Goal: Task Accomplishment & Management: Complete application form

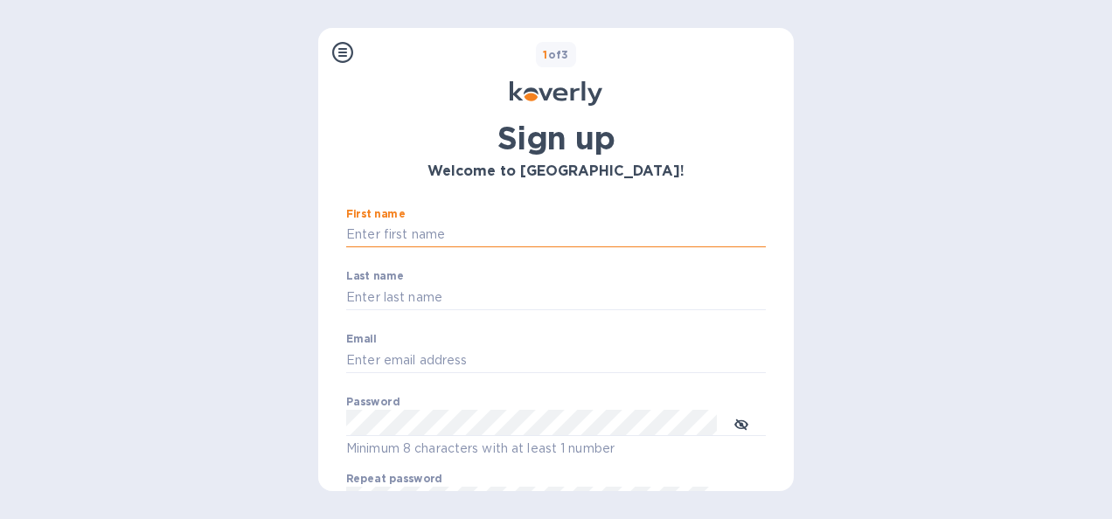
click at [389, 243] on input "First name" at bounding box center [556, 235] width 420 height 26
type input "[PERSON_NAME]"
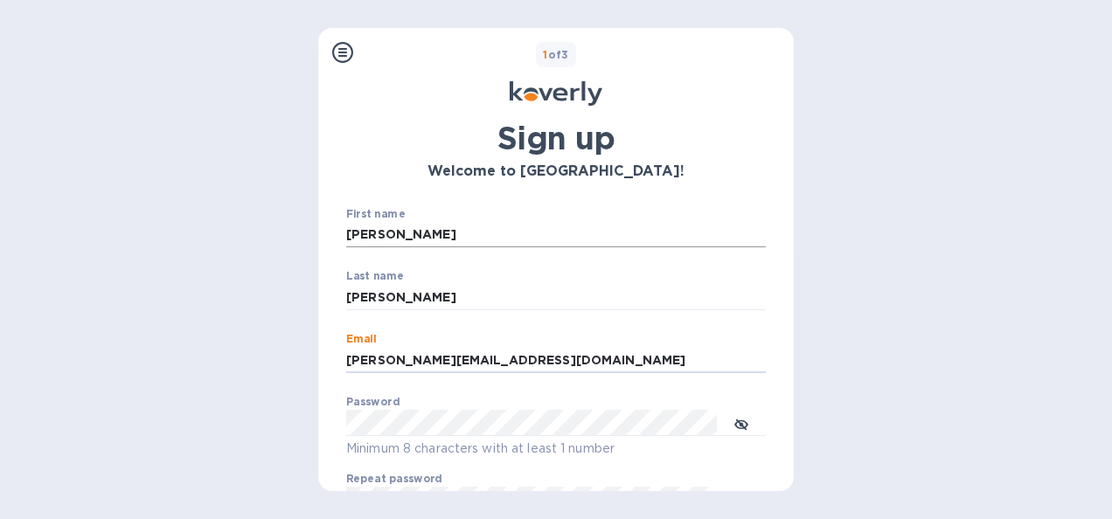
type input "[PERSON_NAME][EMAIL_ADDRESS][DOMAIN_NAME]"
click at [745, 425] on icon "toggle password visibility" at bounding box center [741, 425] width 14 height 14
click at [269, 432] on div "Steps Koverly account Business information Secure your account 1 of 3 Sign up W…" at bounding box center [556, 259] width 1112 height 519
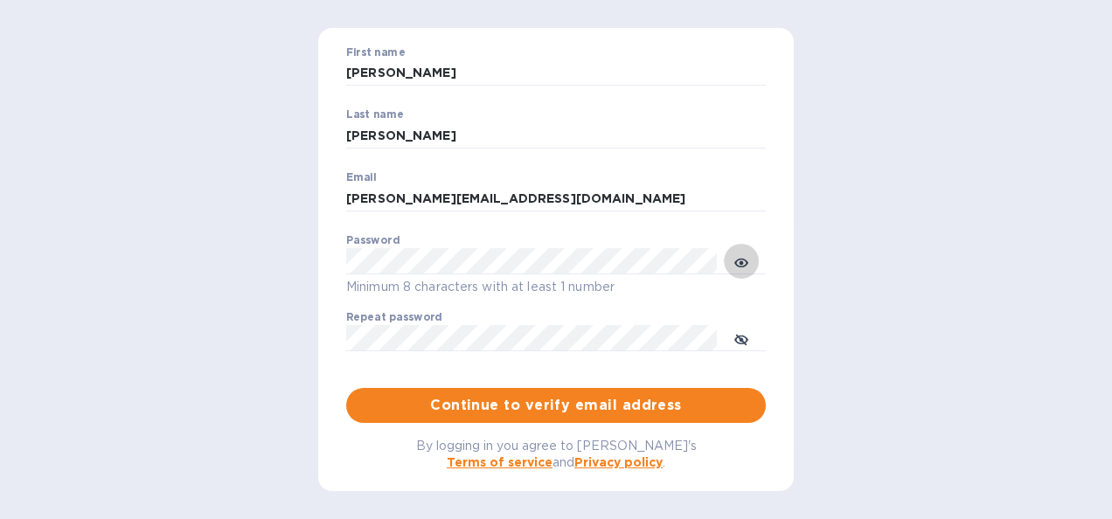
scroll to position [173, 0]
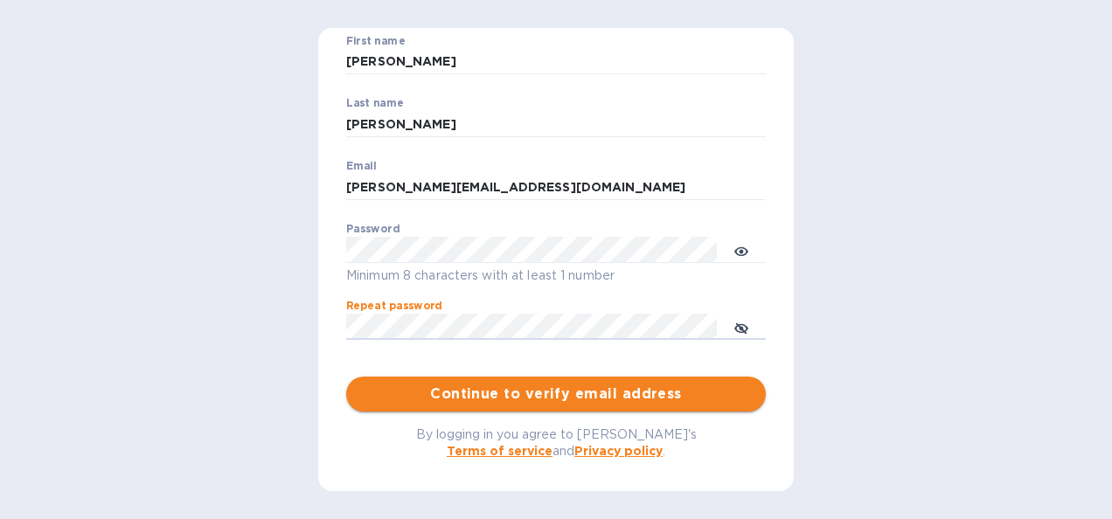
click at [509, 399] on span "Continue to verify email address" at bounding box center [556, 394] width 392 height 21
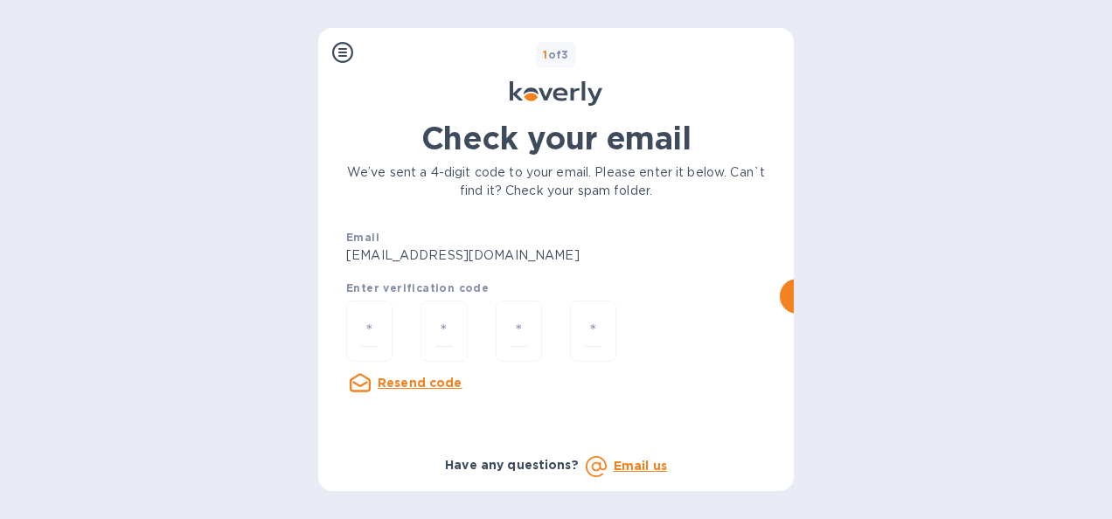
click at [409, 316] on div at bounding box center [443, 334] width 74 height 94
click at [390, 307] on div at bounding box center [369, 332] width 46 height 62
type input "8"
type input "2"
type input "9"
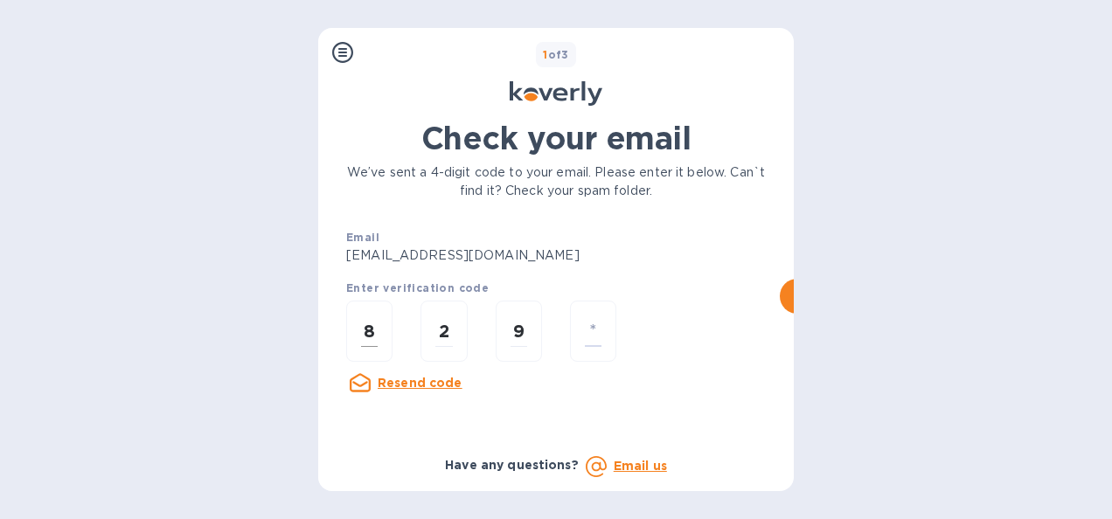
type input "1"
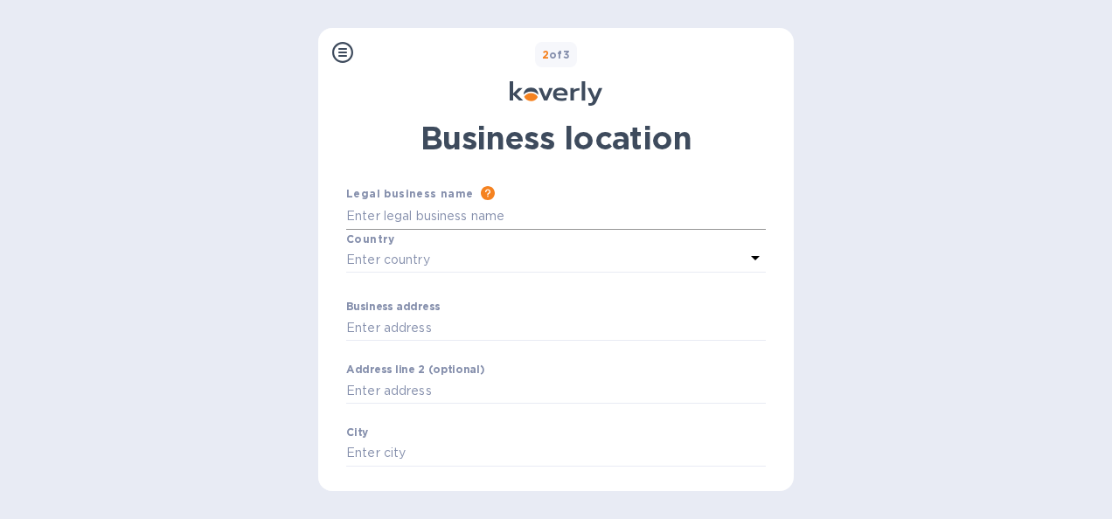
click at [382, 214] on input "Business address" at bounding box center [556, 217] width 420 height 26
type input "Blacksmith International"
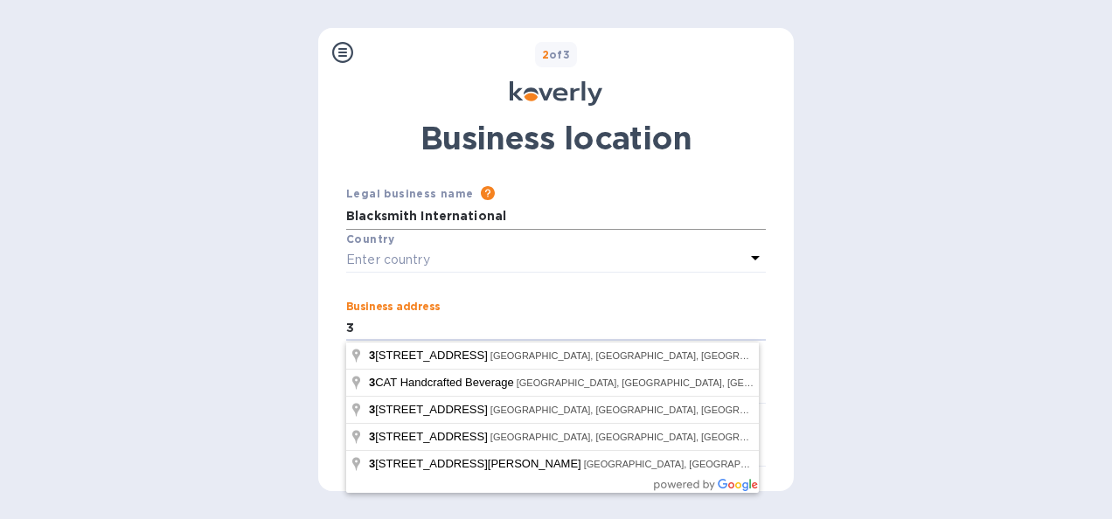
type input "[STREET_ADDRESS]"
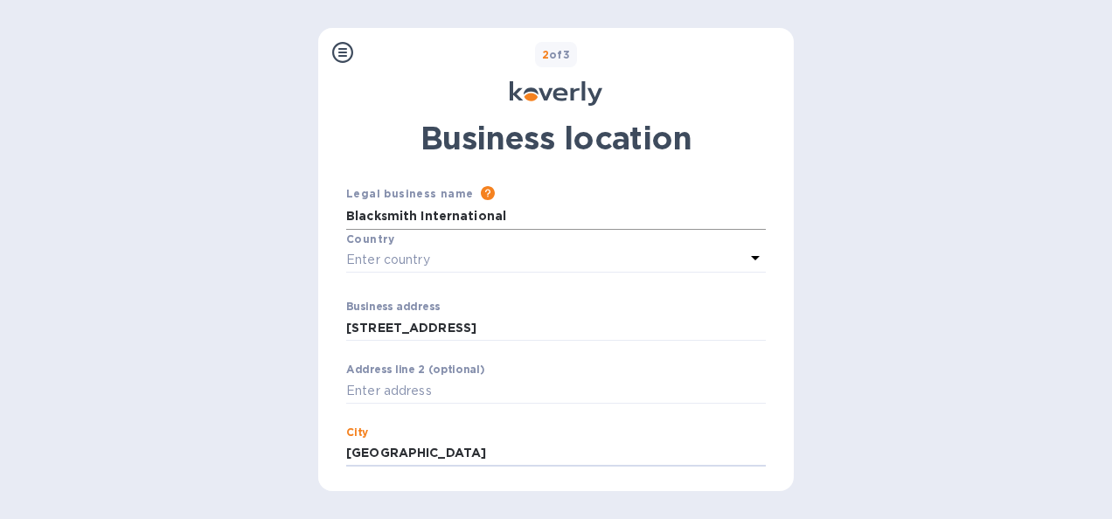
type input "[GEOGRAPHIC_DATA]"
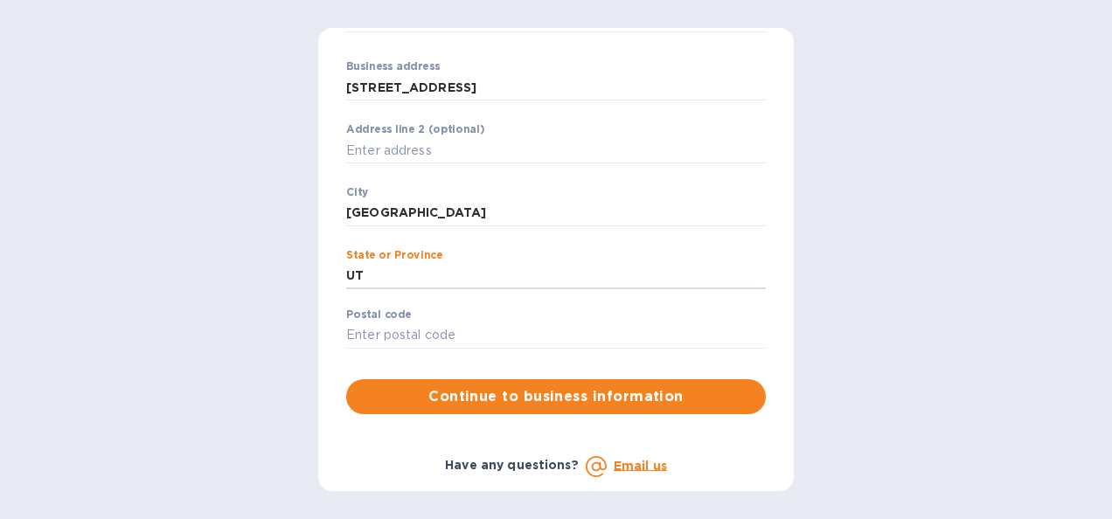
type input "UT"
type input "84098"
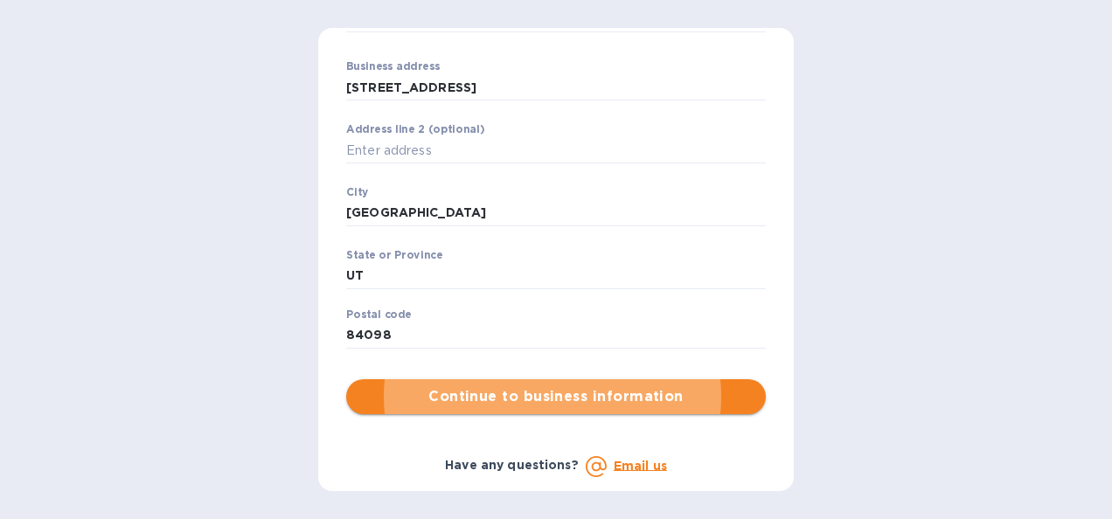
click at [510, 386] on span "Continue to business information" at bounding box center [556, 396] width 392 height 21
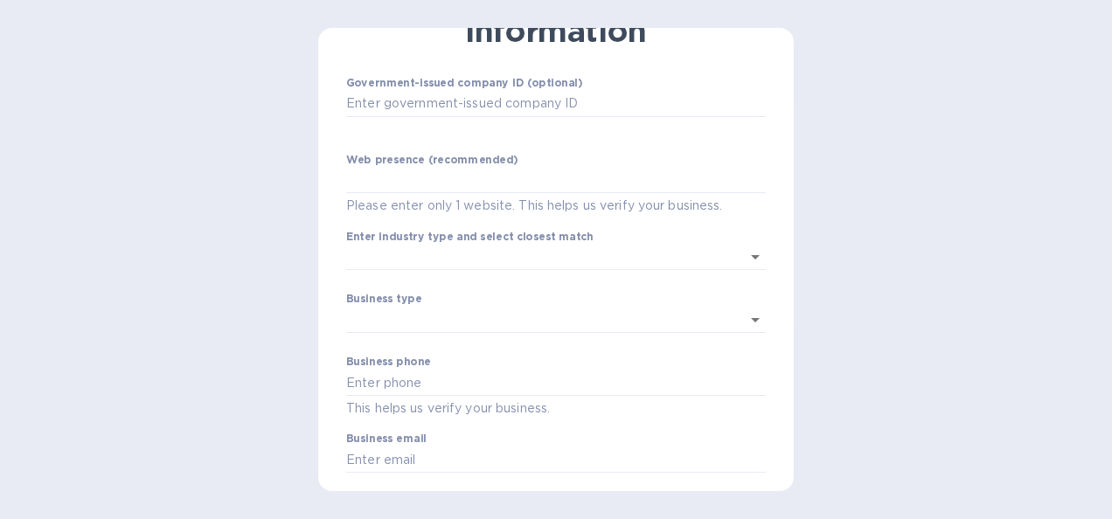
scroll to position [145, 0]
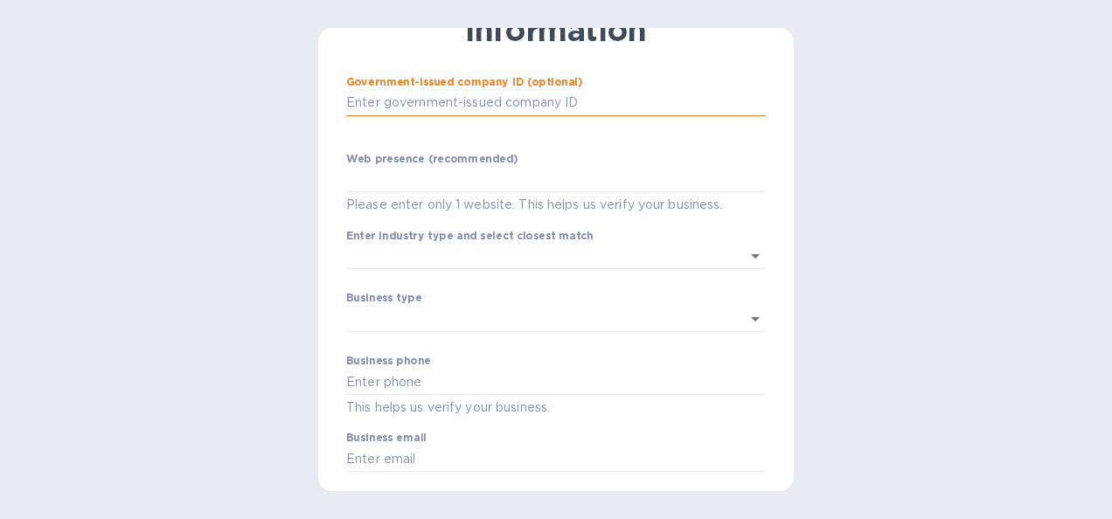
click at [445, 106] on input "text" at bounding box center [556, 103] width 420 height 26
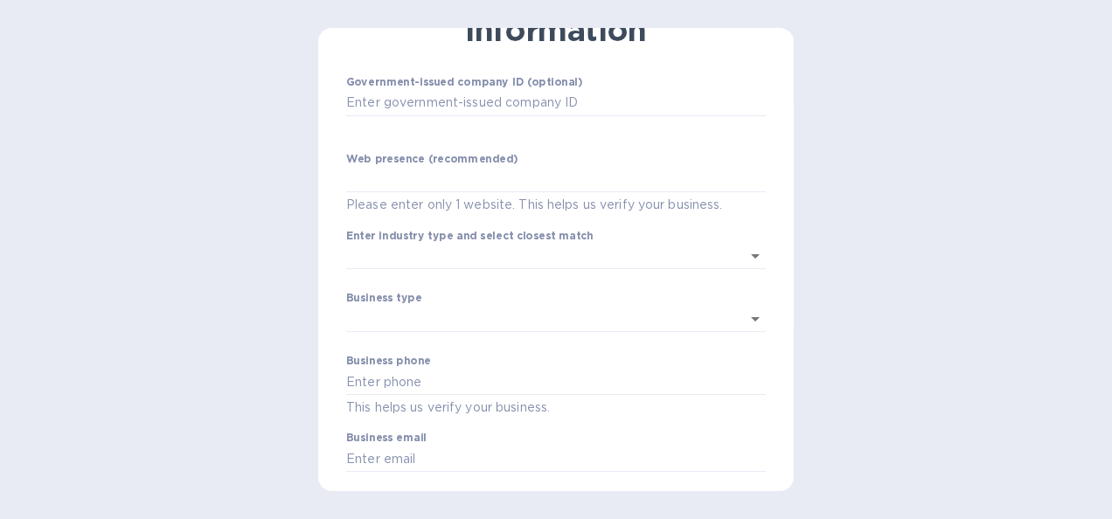
click at [318, 139] on div "2 of 3 General business information Government-issued company ID (optional) ​ W…" at bounding box center [555, 114] width 475 height 463
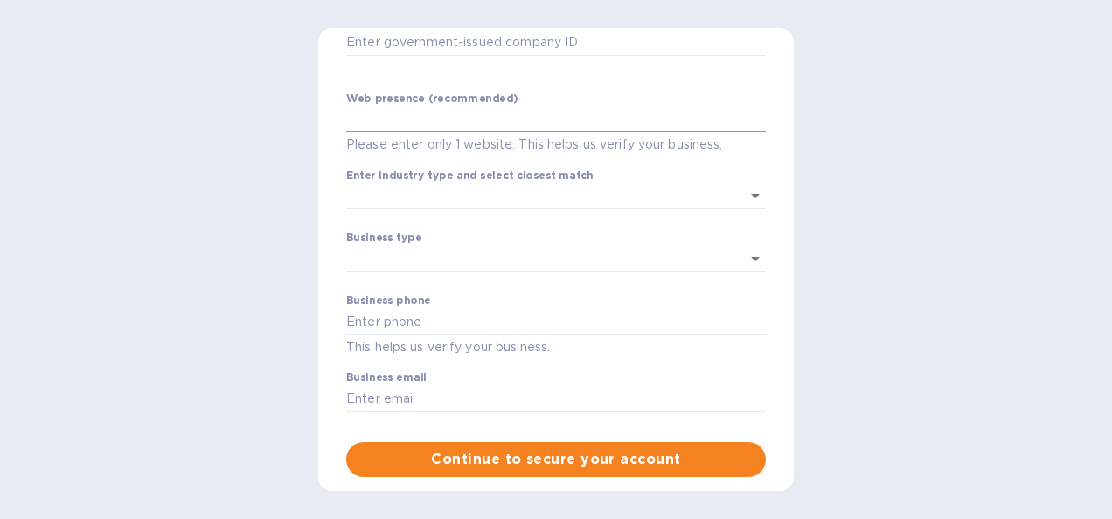
scroll to position [206, 0]
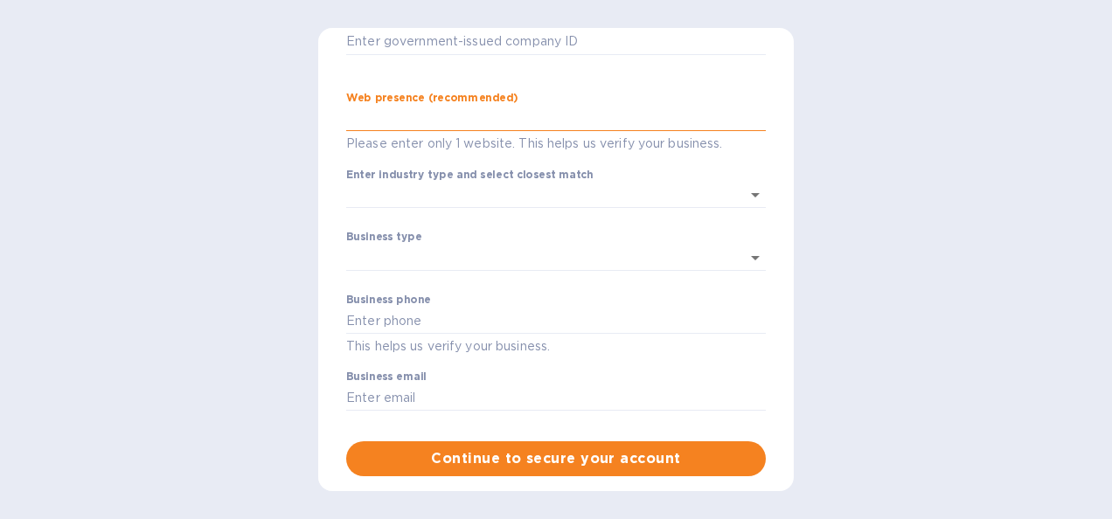
click at [358, 121] on input "text" at bounding box center [556, 119] width 420 height 26
type input "[DOMAIN_NAME]"
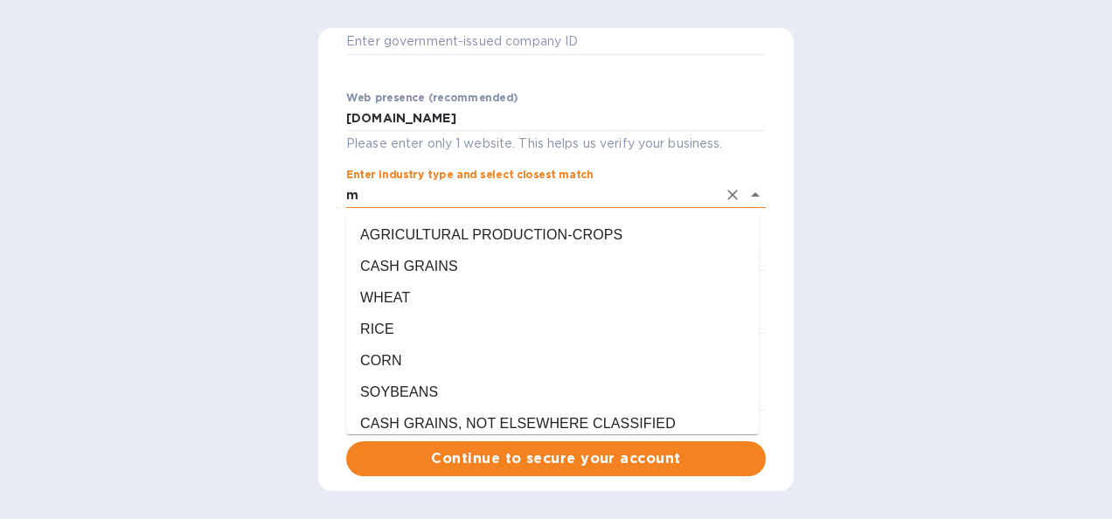
click at [503, 200] on input "m" at bounding box center [531, 195] width 371 height 25
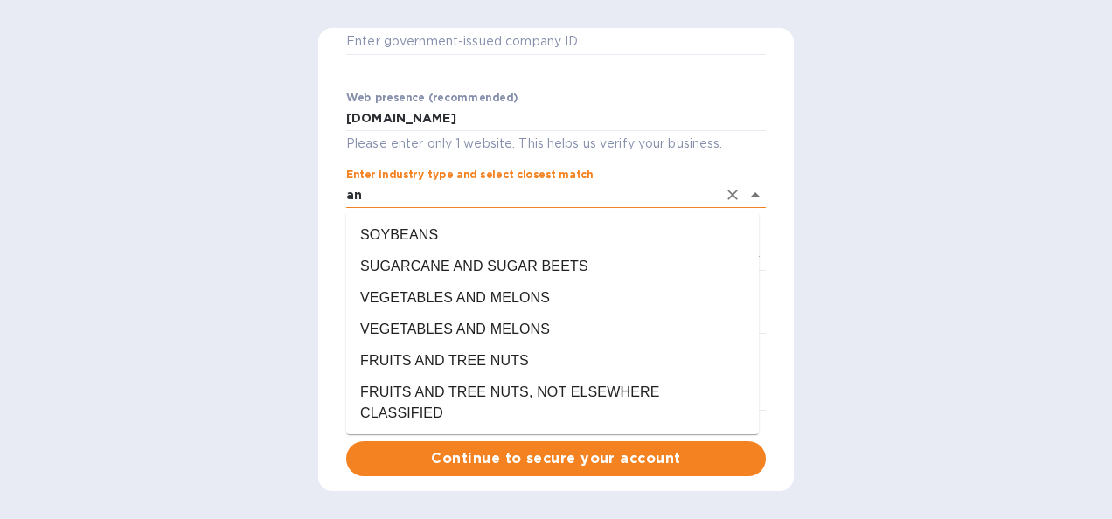
type input "a"
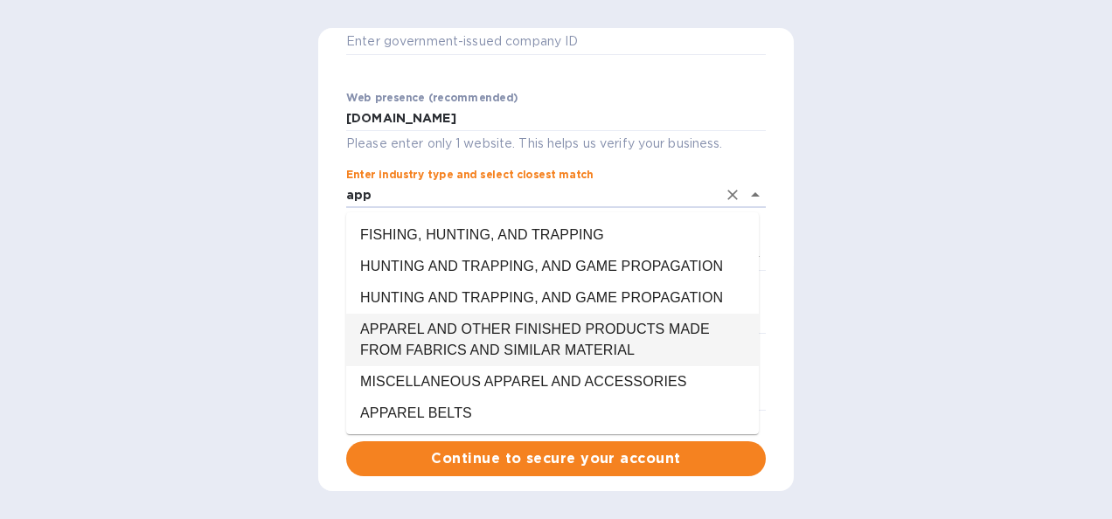
click at [558, 344] on li "APPAREL AND OTHER FINISHED PRODUCTS MADE FROM FABRICS AND SIMILAR MATERIAL" at bounding box center [552, 340] width 413 height 52
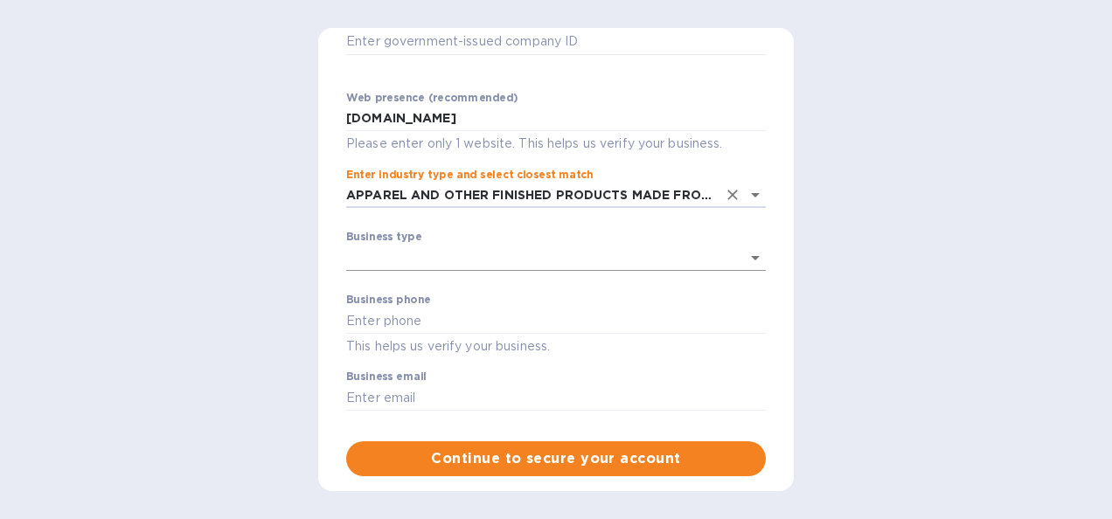
type input "APPAREL AND OTHER FINISHED PRODUCTS MADE FROM FABRICS AND SIMILAR MATERIAL"
click at [410, 262] on body "Sign up with Koverly Steps Koverly account Business information Secure your acc…" at bounding box center [556, 259] width 1112 height 519
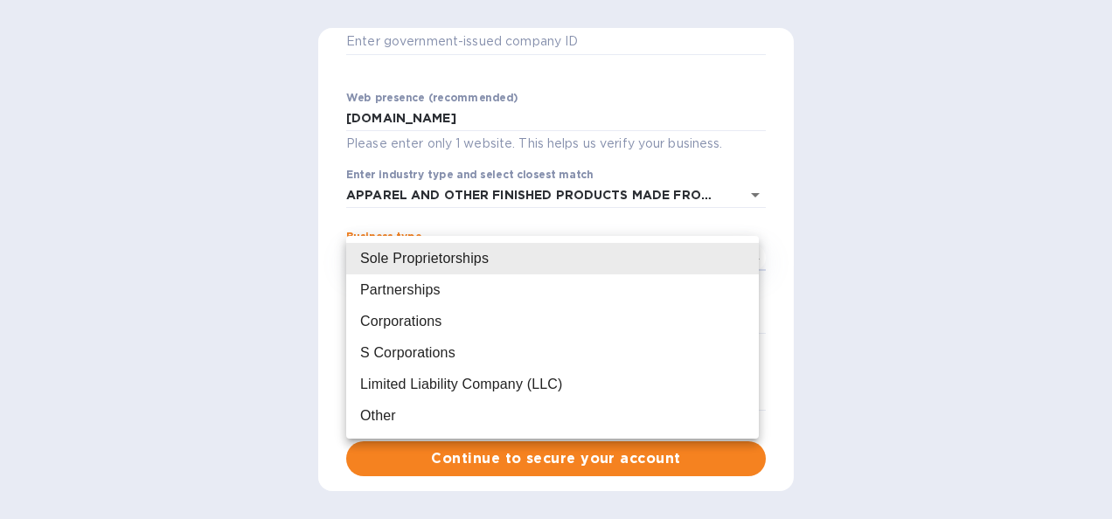
click at [381, 290] on div "Partnerships" at bounding box center [400, 290] width 80 height 21
type input "Partnerships"
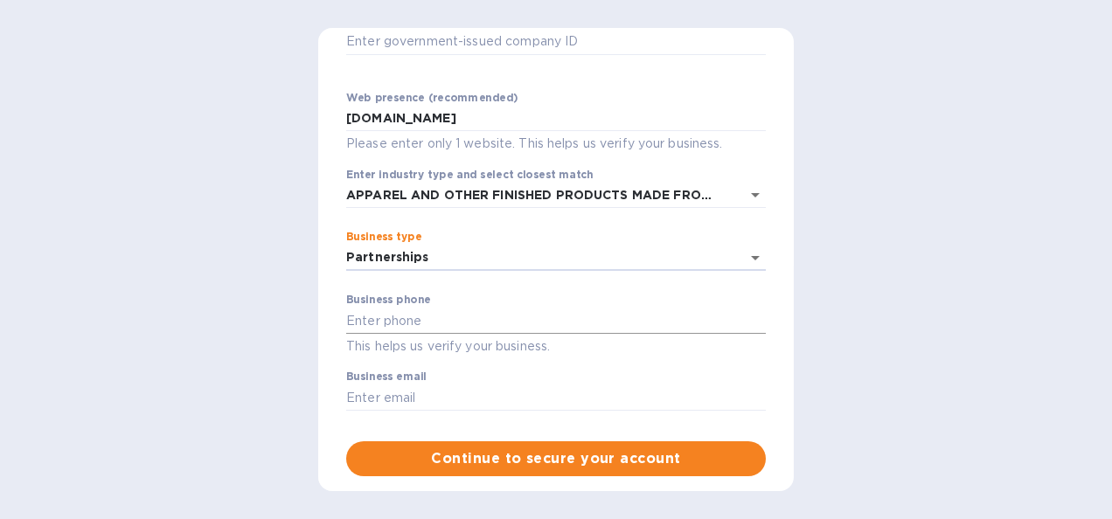
click at [436, 325] on input "text" at bounding box center [556, 321] width 420 height 26
type input "8663069020"
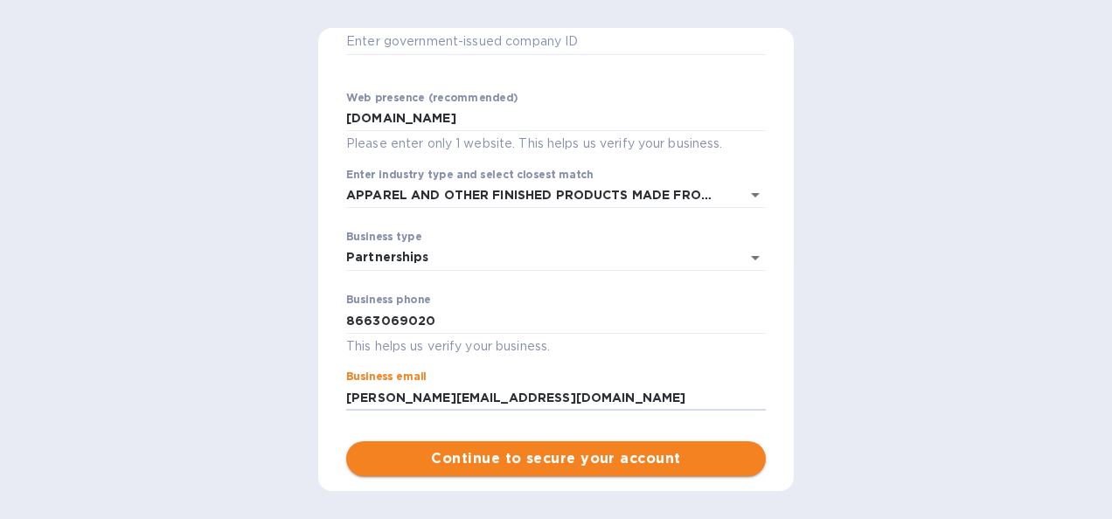
type input "[PERSON_NAME][EMAIL_ADDRESS][DOMAIN_NAME]"
click at [554, 471] on button "Continue to secure your account" at bounding box center [556, 458] width 420 height 35
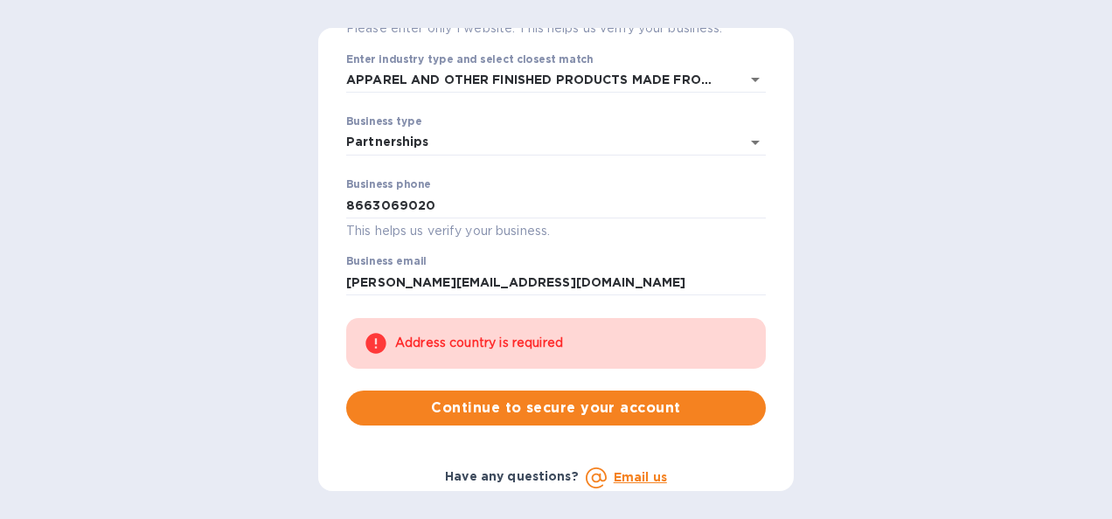
scroll to position [0, 0]
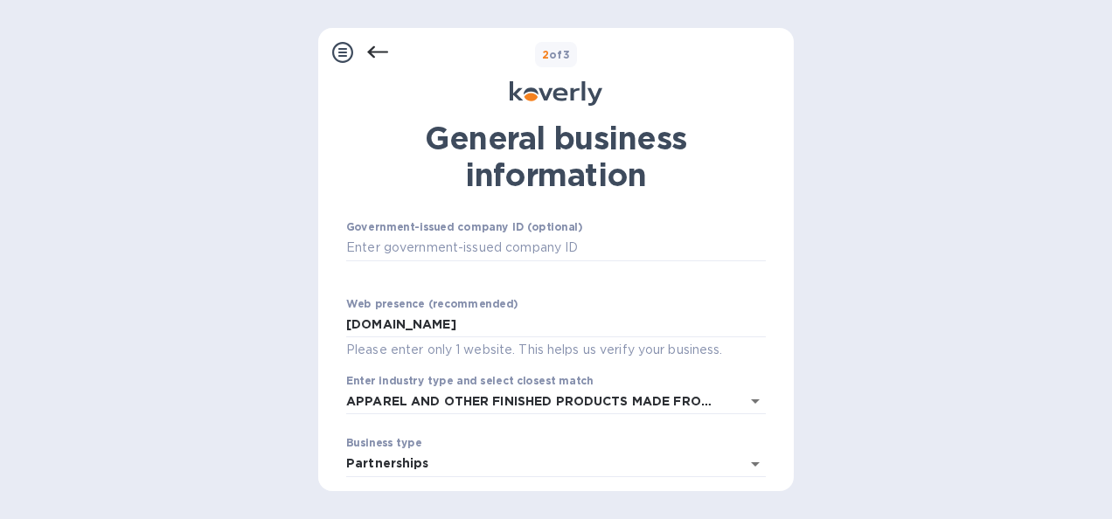
click at [376, 56] on icon at bounding box center [377, 52] width 21 height 21
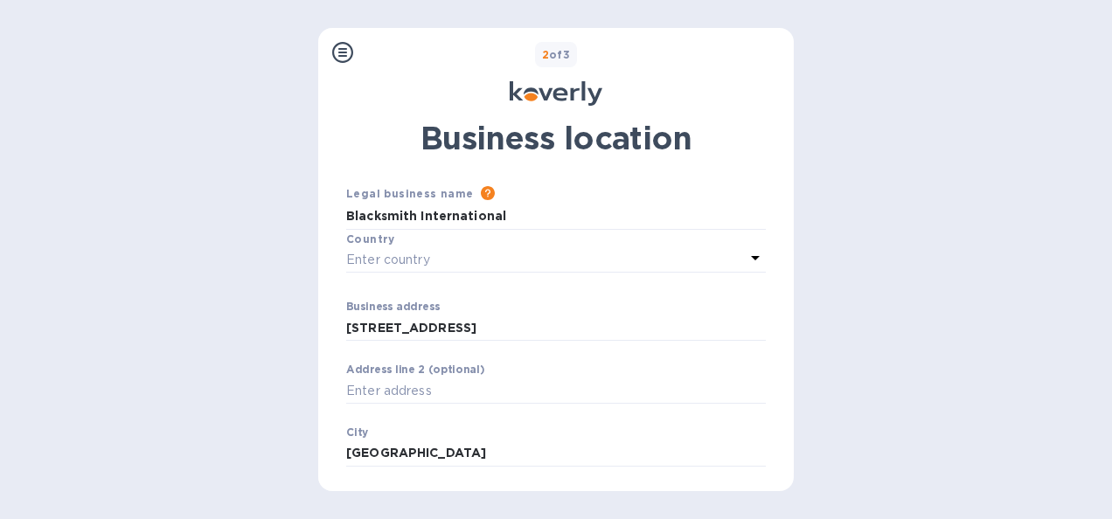
click at [456, 261] on div "Enter country" at bounding box center [545, 259] width 399 height 24
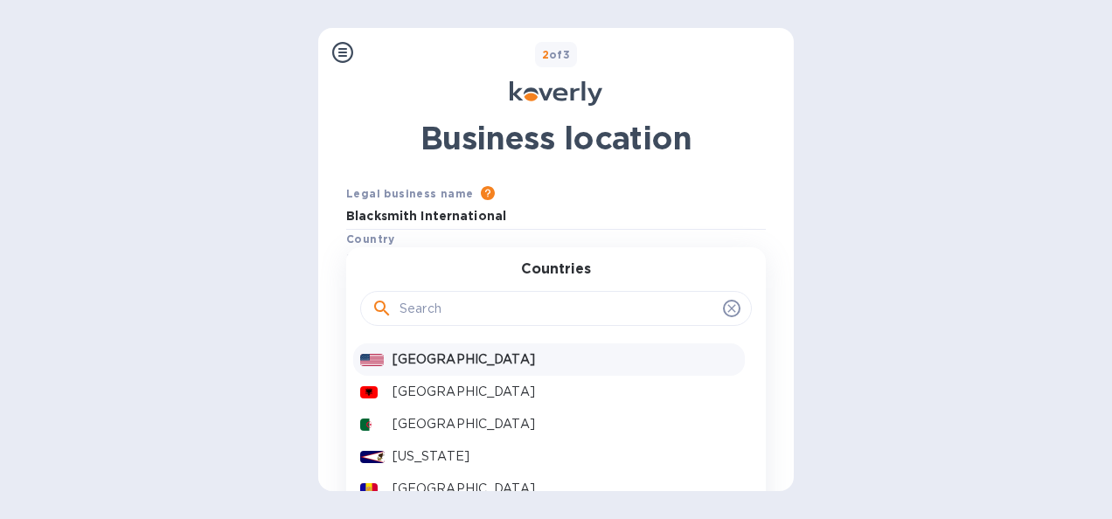
click at [392, 364] on p "[GEOGRAPHIC_DATA]" at bounding box center [564, 360] width 345 height 18
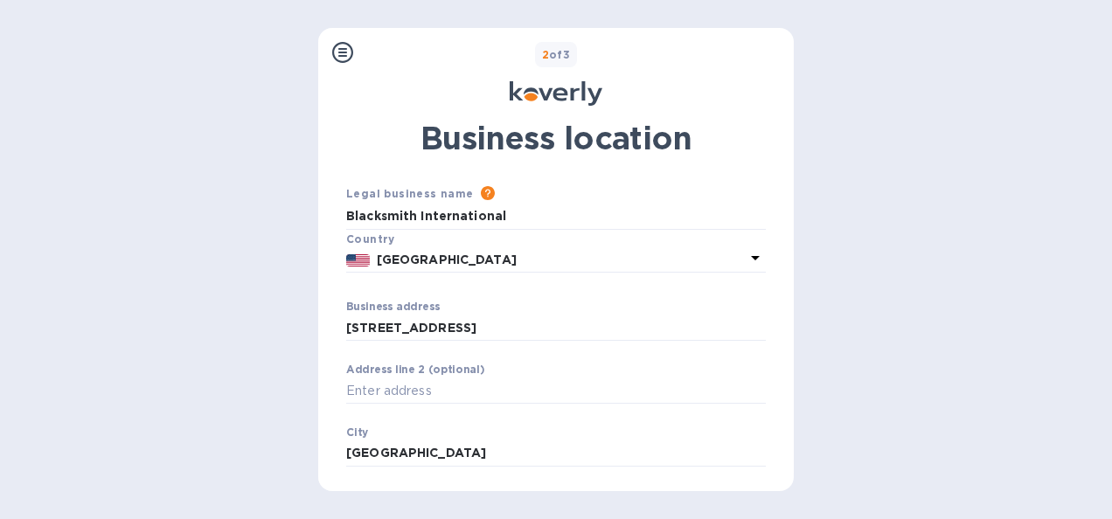
scroll to position [235, 0]
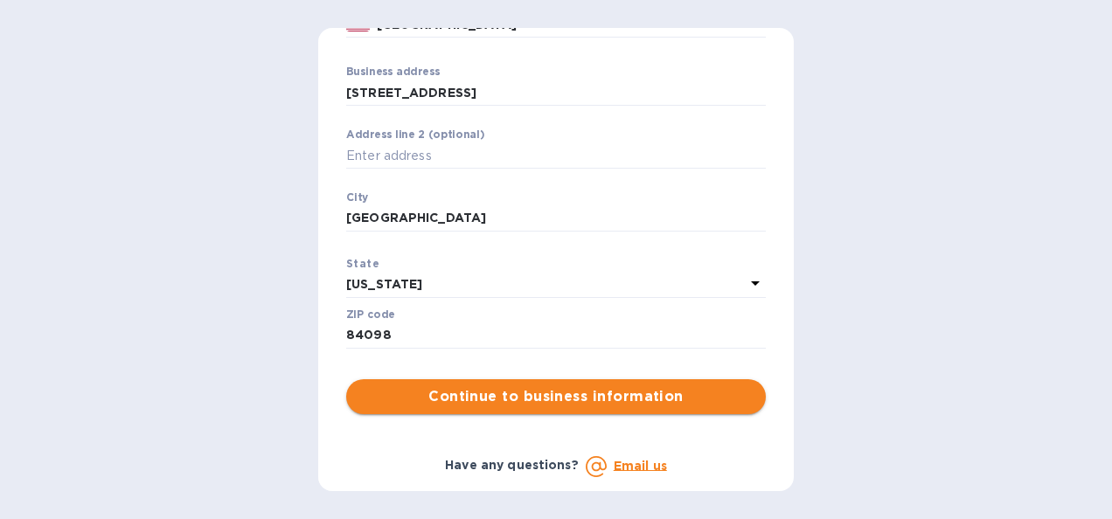
click at [538, 401] on span "Continue to business information" at bounding box center [556, 396] width 392 height 21
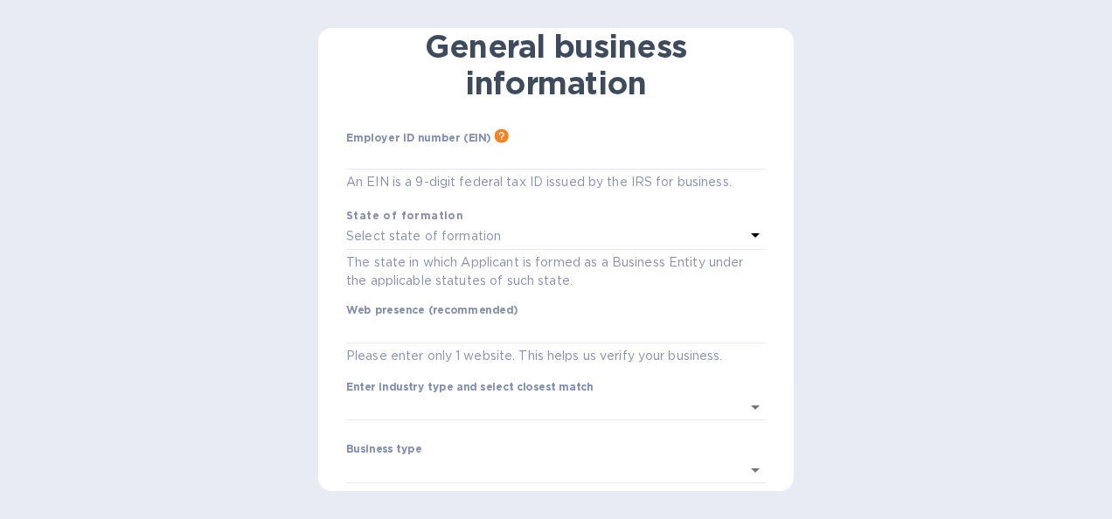
scroll to position [87, 0]
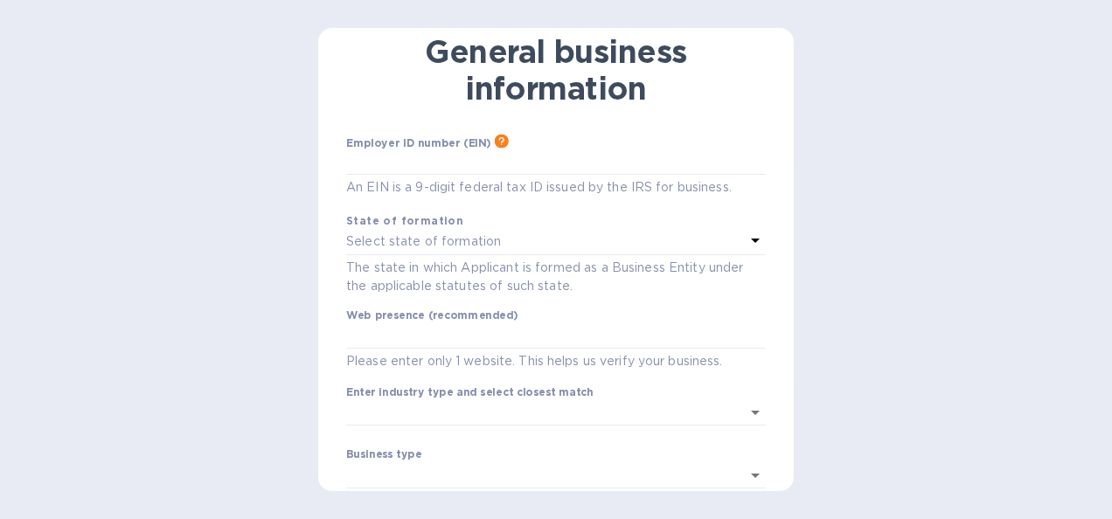
click at [393, 187] on p "An EIN is a 9-digit federal tax ID issued by the IRS for business." at bounding box center [556, 187] width 420 height 20
click at [415, 246] on p "Select state of formation" at bounding box center [423, 242] width 155 height 18
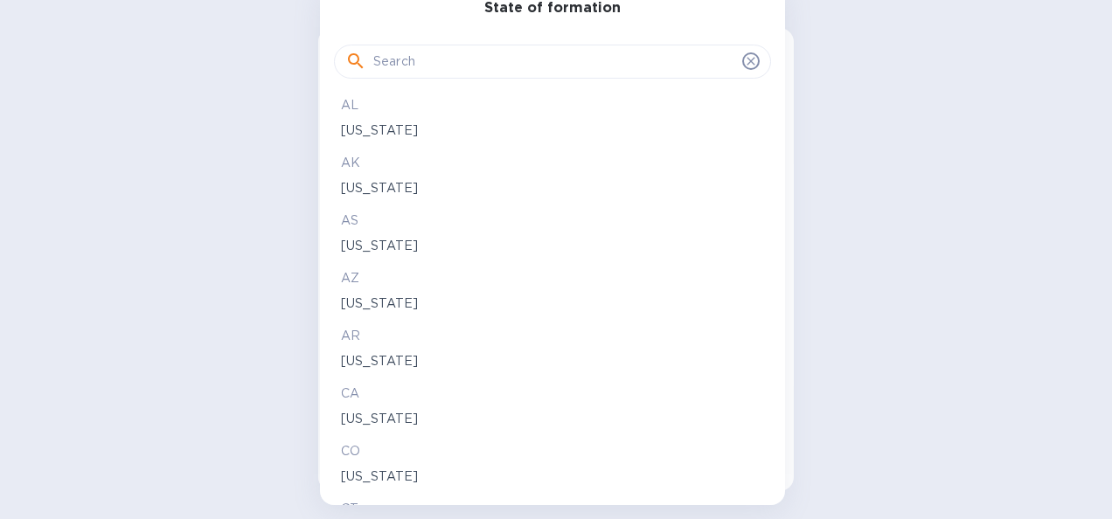
click at [392, 63] on input "text" at bounding box center [554, 62] width 362 height 26
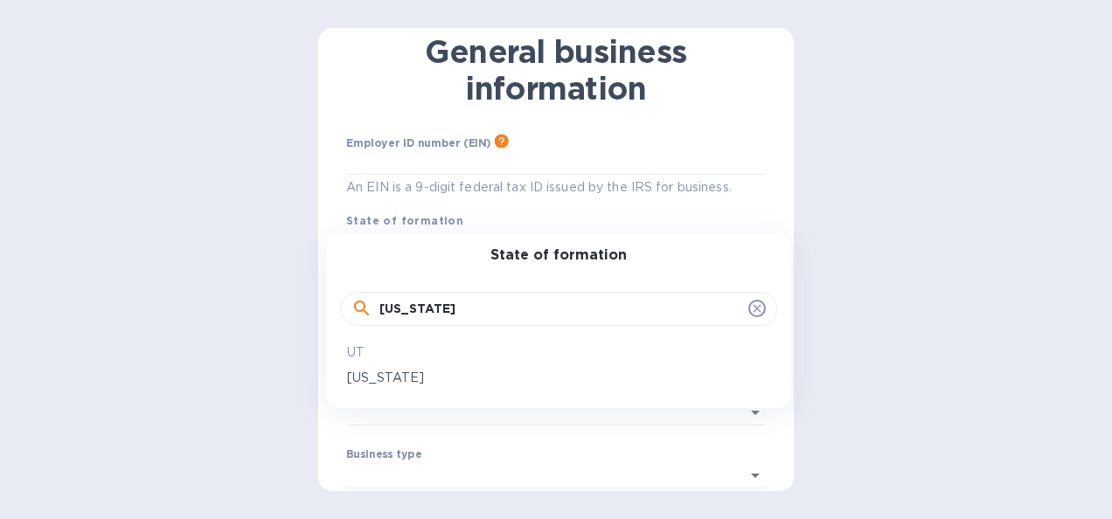
type input "[US_STATE]"
click at [353, 347] on p "UT" at bounding box center [558, 353] width 423 height 18
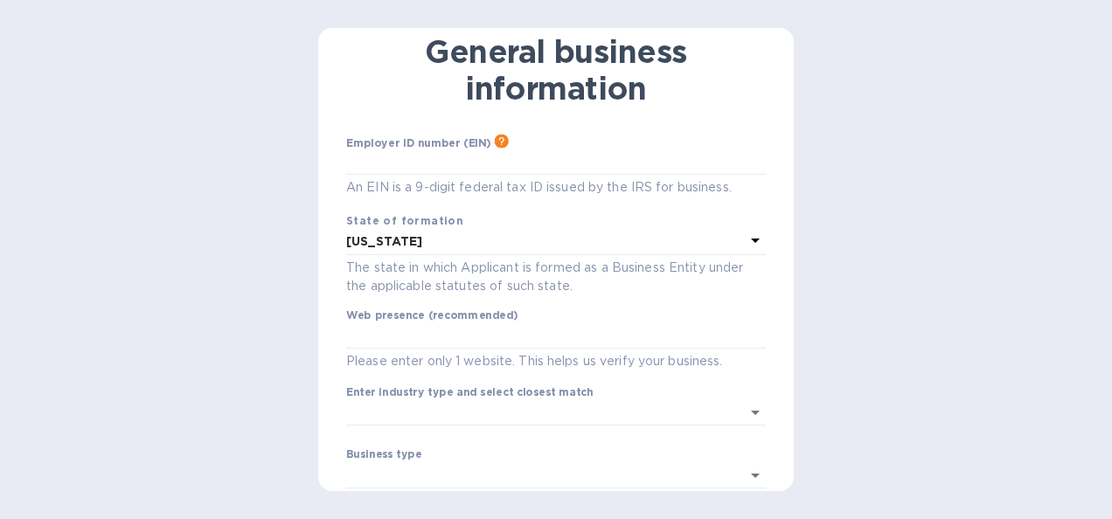
click at [416, 194] on p "An EIN is a 9-digit federal tax ID issued by the IRS for business." at bounding box center [556, 187] width 420 height 20
click at [414, 189] on p "An EIN is a 9-digit federal tax ID issued by the IRS for business." at bounding box center [556, 187] width 420 height 20
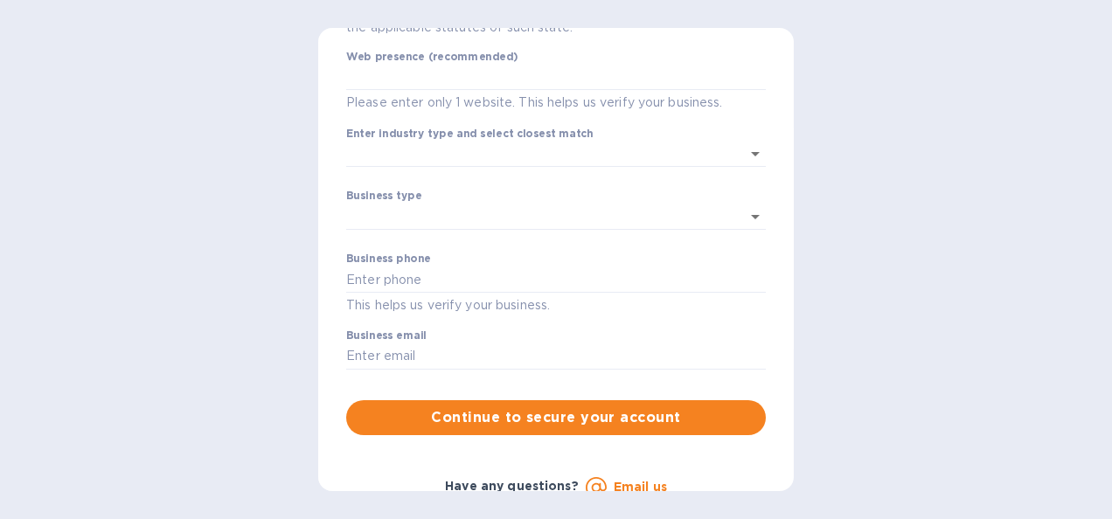
scroll to position [366, 0]
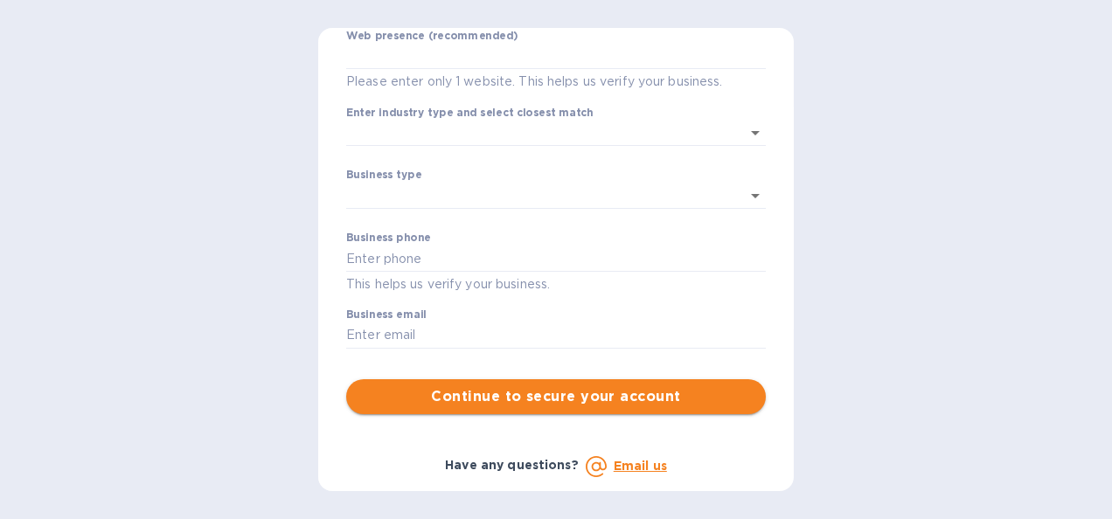
click at [537, 390] on span "Continue to secure your account" at bounding box center [556, 396] width 392 height 21
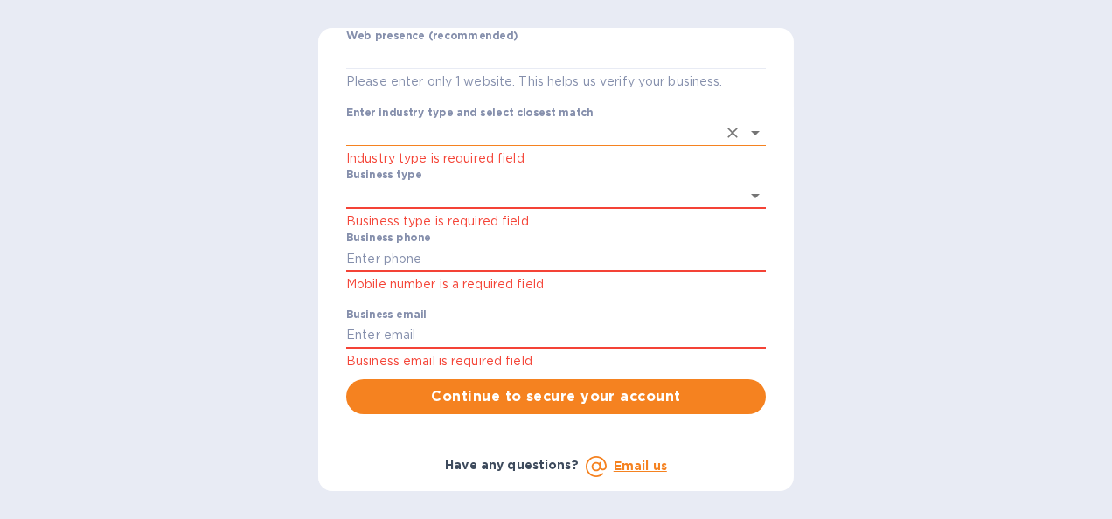
click at [402, 135] on input "Enter industry type and select closest match" at bounding box center [531, 133] width 371 height 25
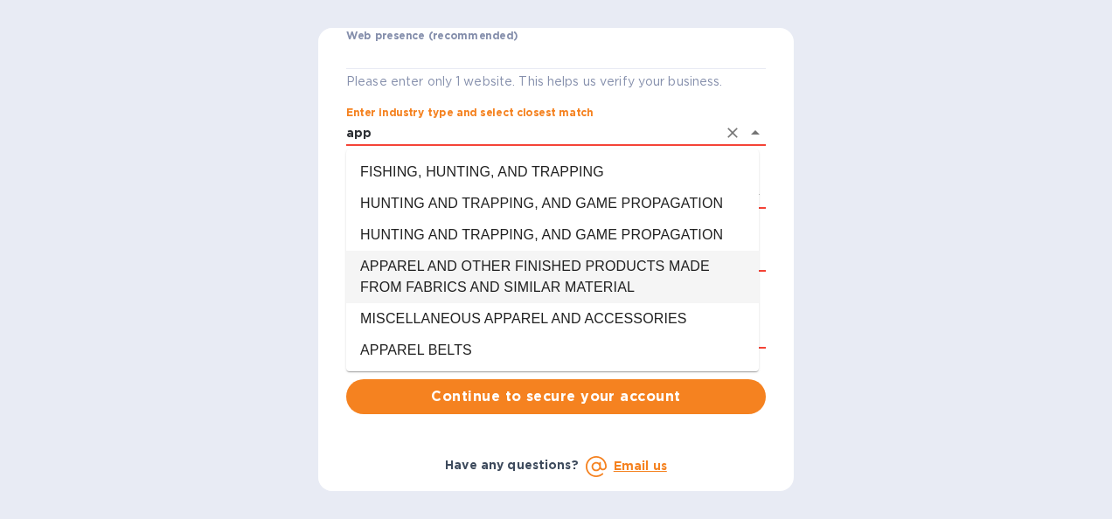
click at [460, 288] on li "APPAREL AND OTHER FINISHED PRODUCTS MADE FROM FABRICS AND SIMILAR MATERIAL" at bounding box center [552, 277] width 413 height 52
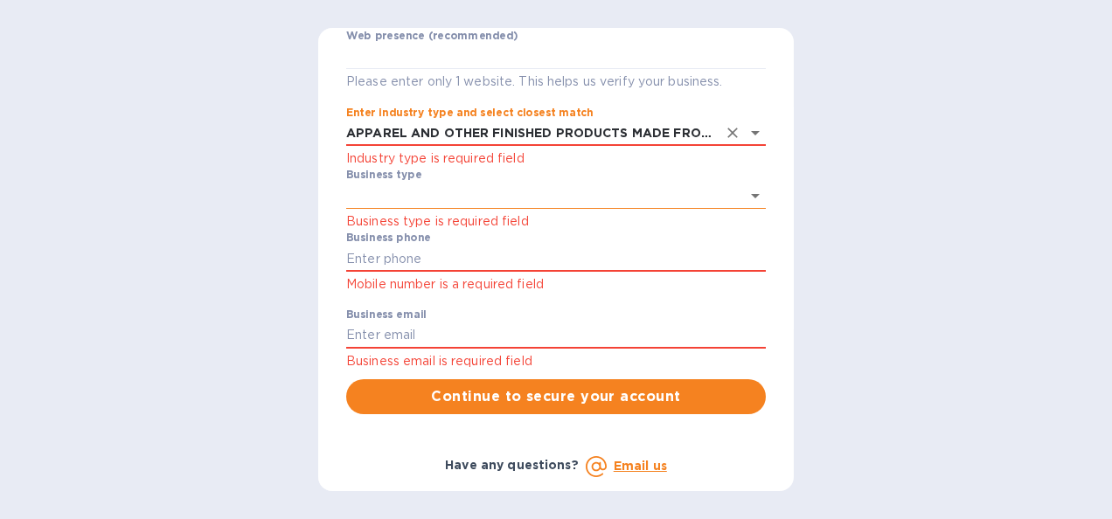
type input "APPAREL AND OTHER FINISHED PRODUCTS MADE FROM FABRICS AND SIMILAR MATERIAL"
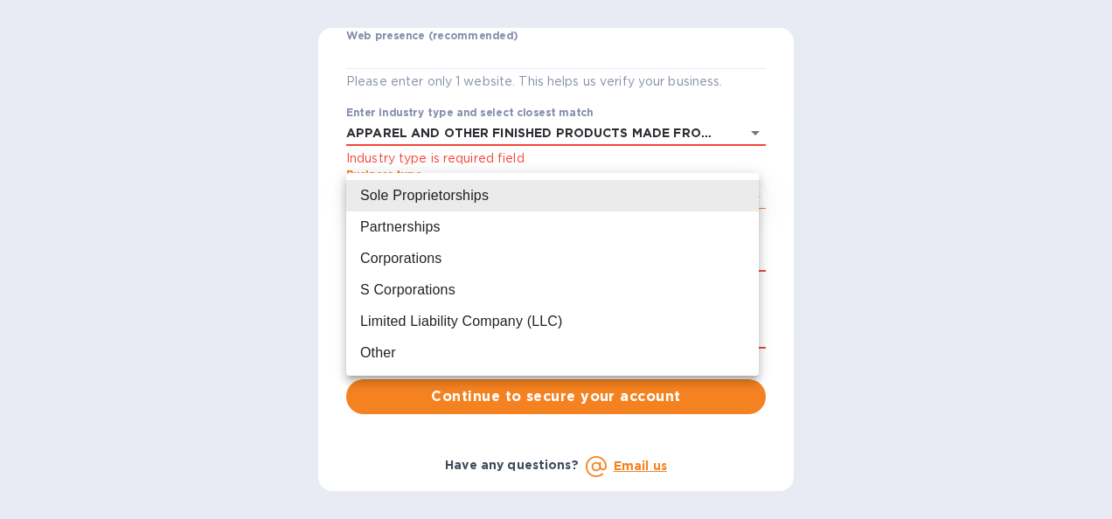
click at [409, 198] on body "Sign up with Koverly Steps Koverly account Business information Secure your acc…" at bounding box center [556, 259] width 1112 height 519
click at [416, 230] on div "Partnerships" at bounding box center [400, 227] width 80 height 21
type input "Partnerships"
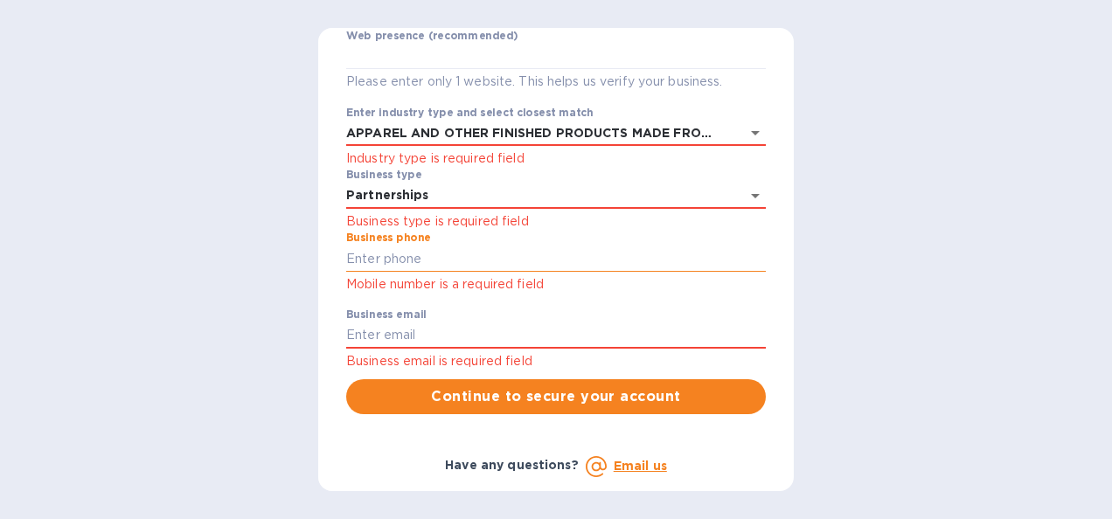
click at [420, 262] on input "text" at bounding box center [556, 259] width 420 height 26
type input "8663069020"
type input "[PERSON_NAME][EMAIL_ADDRESS][DOMAIN_NAME]"
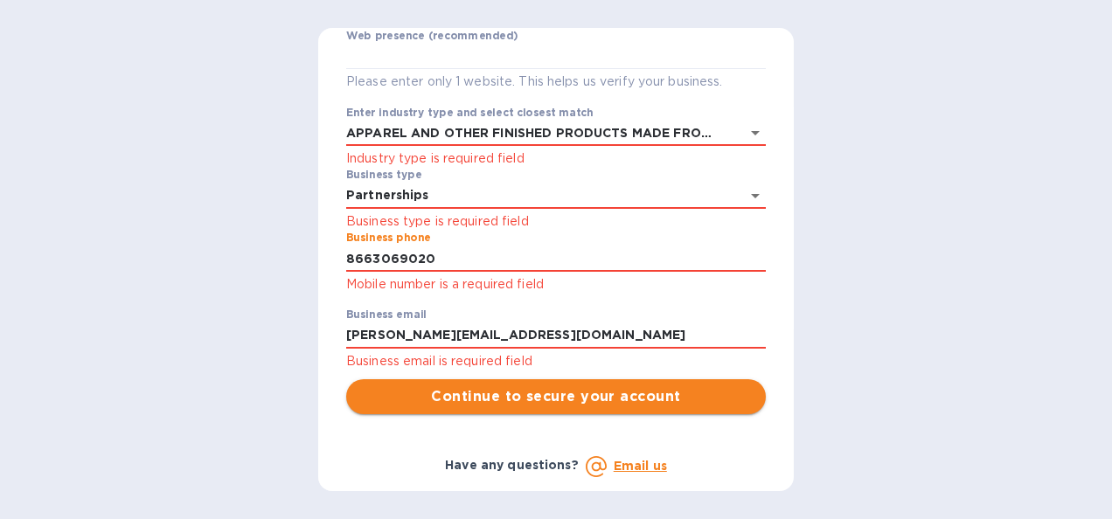
click at [549, 406] on span "Continue to secure your account" at bounding box center [556, 396] width 392 height 21
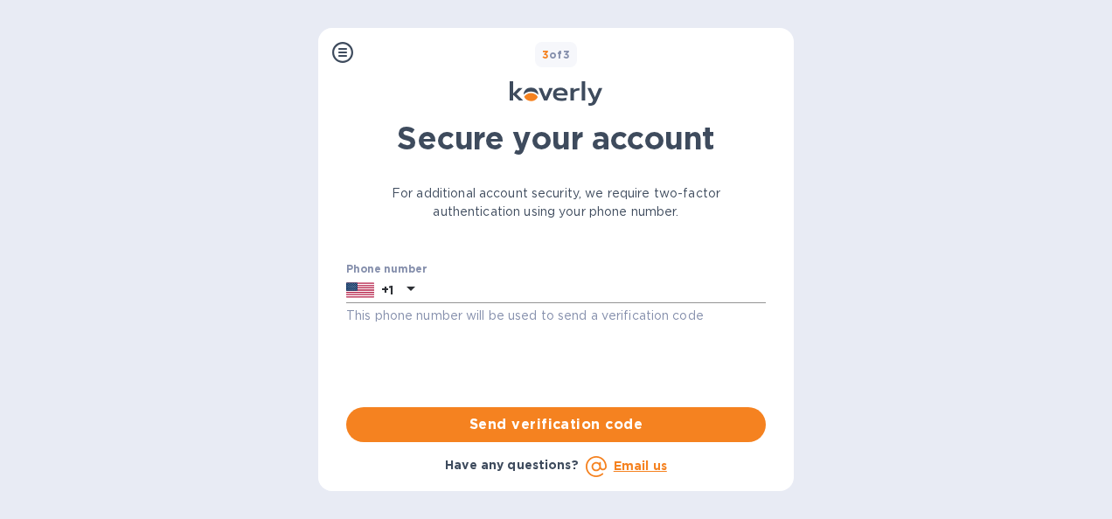
click at [456, 286] on input "text" at bounding box center [593, 290] width 344 height 26
type input "9496970175"
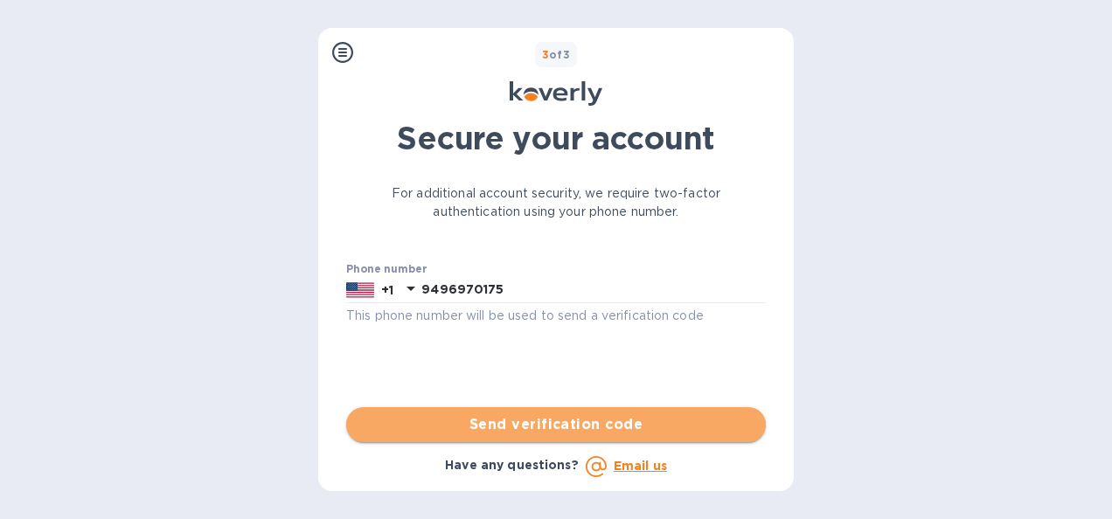
click at [475, 425] on span "Send verification code" at bounding box center [556, 424] width 392 height 21
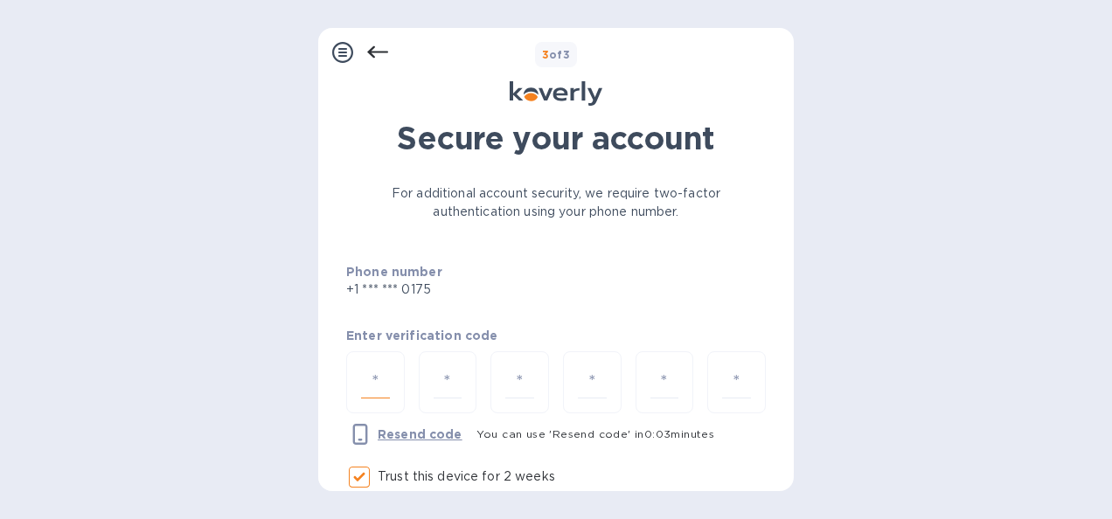
click at [371, 379] on input "number" at bounding box center [375, 382] width 29 height 32
type input "9"
type input "8"
type input "7"
type input "5"
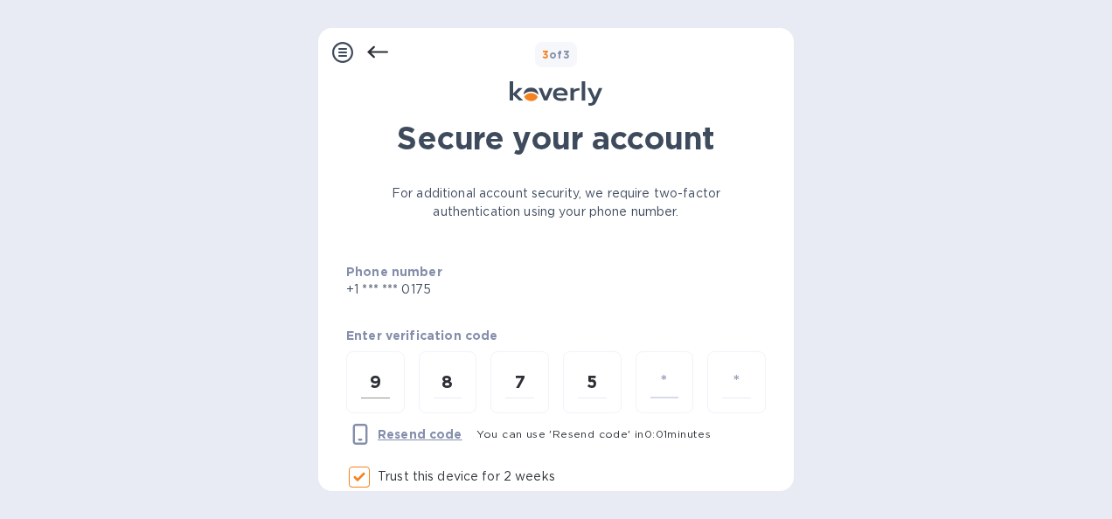
type input "8"
type input "2"
